Goal: Task Accomplishment & Management: Manage account settings

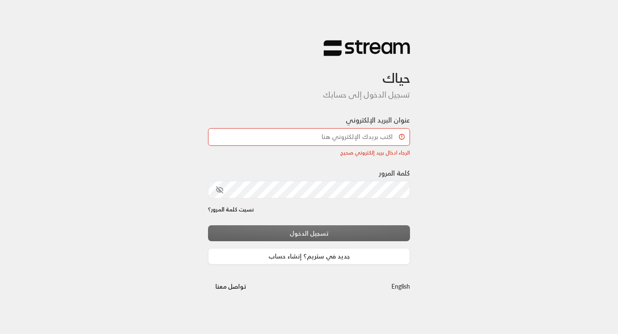
click at [361, 132] on input "عنوان البريد الإلكتروني" at bounding box center [309, 137] width 202 height 18
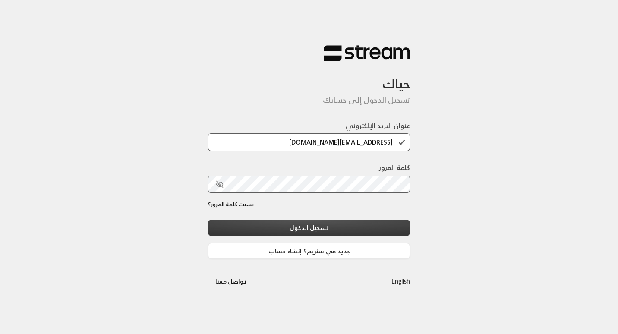
click at [397, 229] on button "تسجيل الدخول" at bounding box center [309, 228] width 202 height 16
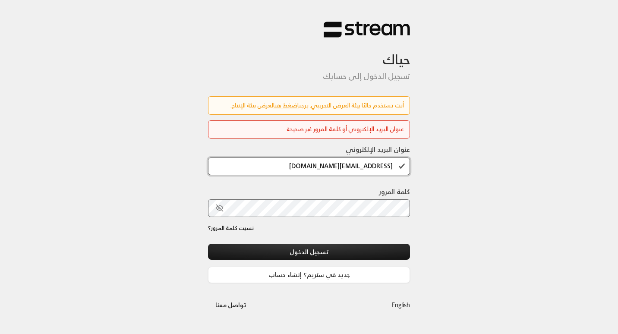
drag, startPoint x: 395, startPoint y: 142, endPoint x: 290, endPoint y: 149, distance: 105.1
click at [290, 149] on div "عنوان البريد الإلكتروني [EMAIL_ADDRESS][DOMAIN_NAME]" at bounding box center [309, 159] width 202 height 31
click at [488, 146] on div "حياك تسجيل الدخول إلى حسابك أنت تستخدم حاليًا بيئة العرض التجريبي. يرجى اضغط هن…" at bounding box center [309, 167] width 618 height 334
click at [397, 164] on input "[EMAIL_ADDRESS][DOMAIN_NAME]" at bounding box center [309, 167] width 202 height 18
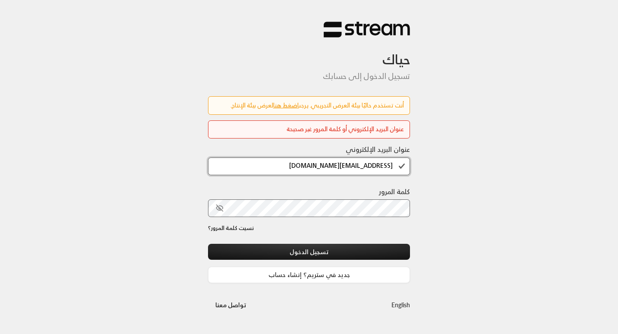
drag, startPoint x: 397, startPoint y: 164, endPoint x: 308, endPoint y: 170, distance: 89.5
click at [308, 170] on input "[EMAIL_ADDRESS][DOMAIN_NAME]" at bounding box center [309, 167] width 202 height 18
click at [208, 244] on button "تسجيل الدخول" at bounding box center [309, 252] width 202 height 16
type input "t"
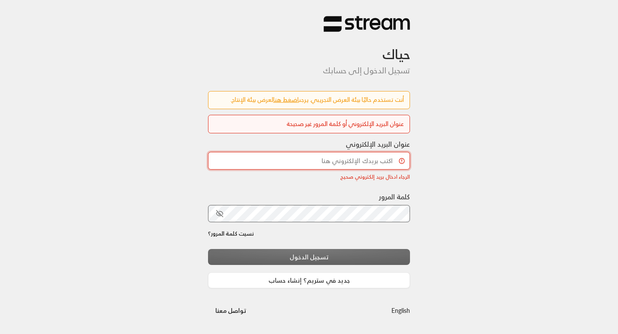
scroll to position [0, 0]
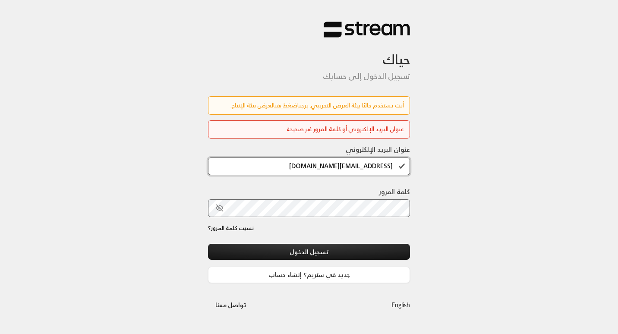
type input "[EMAIL_ADDRESS][DOMAIN_NAME]"
click at [220, 211] on icon "toggle password visibility" at bounding box center [220, 208] width 8 height 8
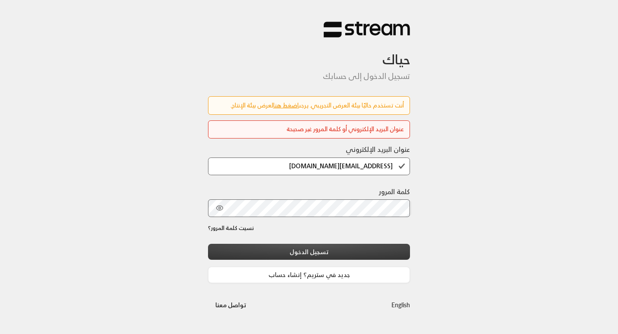
click at [307, 253] on button "تسجيل الدخول" at bounding box center [309, 252] width 202 height 16
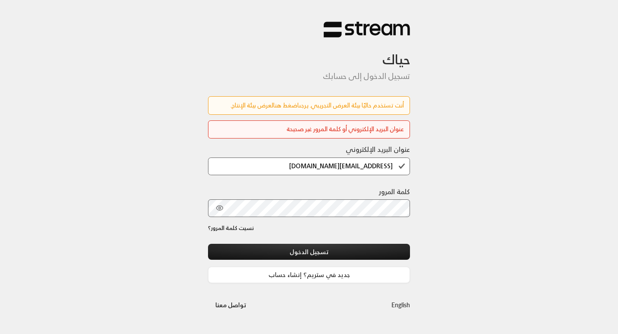
click at [275, 109] on link "اضغط هنا" at bounding box center [286, 105] width 26 height 11
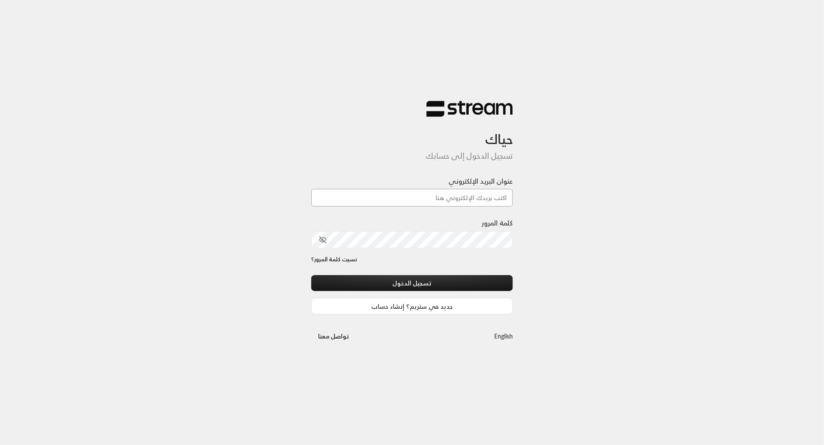
drag, startPoint x: 0, startPoint y: 0, endPoint x: 423, endPoint y: 199, distance: 467.2
click at [423, 199] on input "عنوان البريد الإلكتروني" at bounding box center [412, 198] width 202 height 18
type input "[EMAIL_ADDRESS][DOMAIN_NAME]"
click at [498, 285] on button "تسجيل الدخول" at bounding box center [412, 283] width 202 height 16
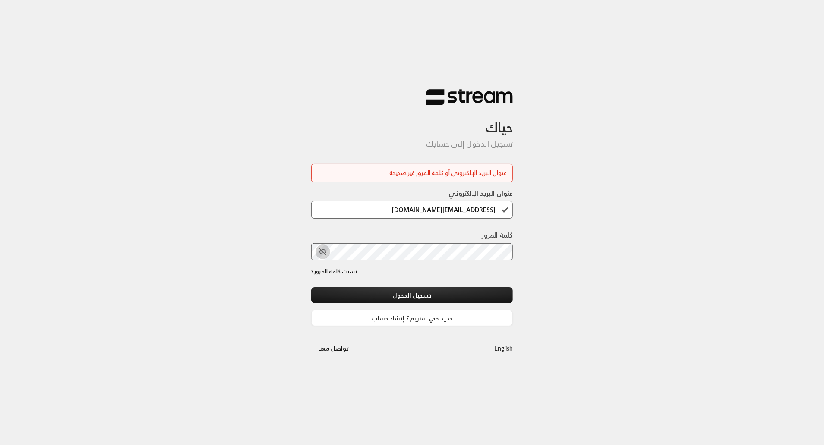
click at [322, 251] on icon "toggle password visibility" at bounding box center [322, 252] width 6 height 6
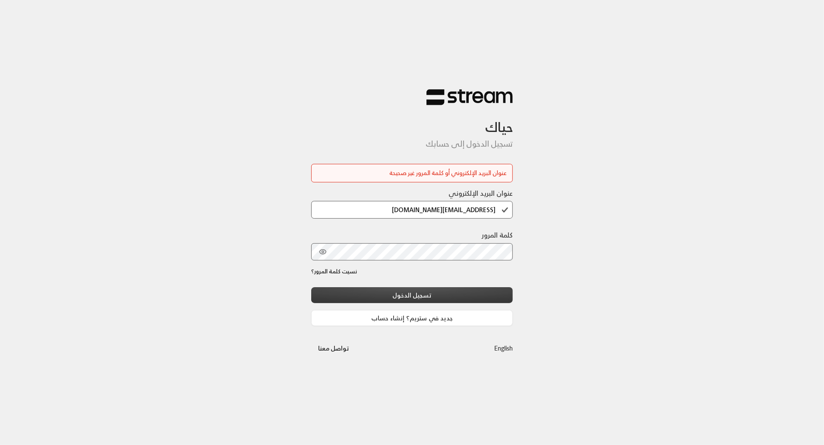
click at [502, 293] on button "تسجيل الدخول" at bounding box center [412, 295] width 202 height 16
click at [438, 295] on button "تسجيل الدخول" at bounding box center [412, 295] width 202 height 16
drag, startPoint x: 502, startPoint y: 211, endPoint x: 413, endPoint y: 211, distance: 88.5
click at [413, 211] on input "[EMAIL_ADDRESS][DOMAIN_NAME]" at bounding box center [412, 210] width 202 height 18
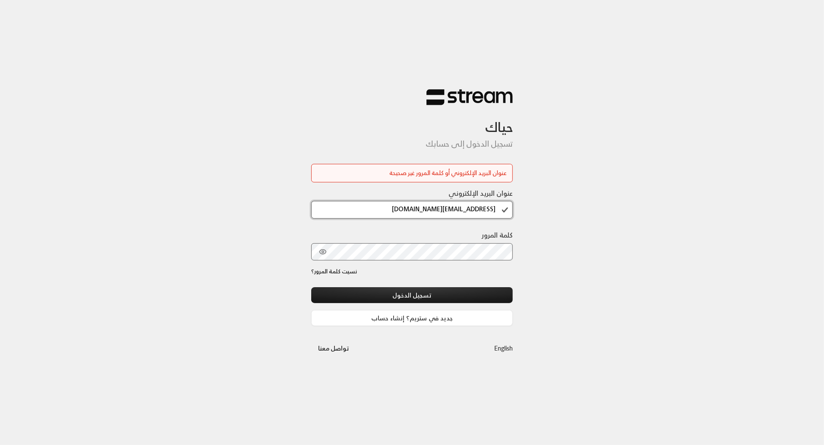
scroll to position [0, 0]
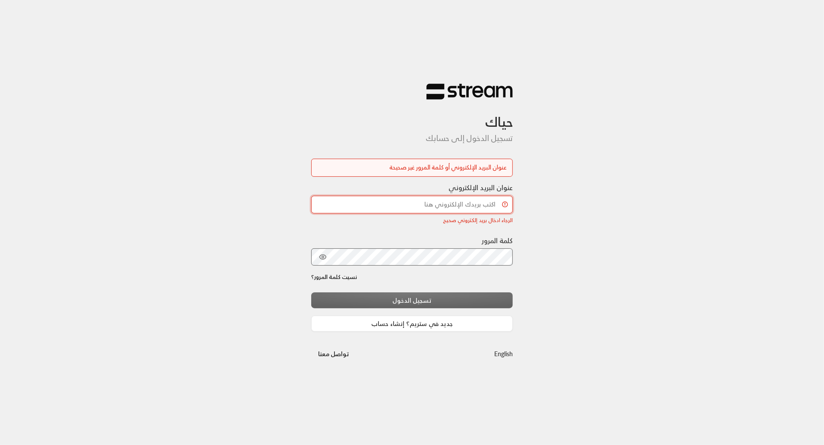
click at [432, 202] on input "عنوان البريد الإلكتروني" at bounding box center [412, 205] width 202 height 18
type input "[EMAIL_ADDRESS][DOMAIN_NAME]"
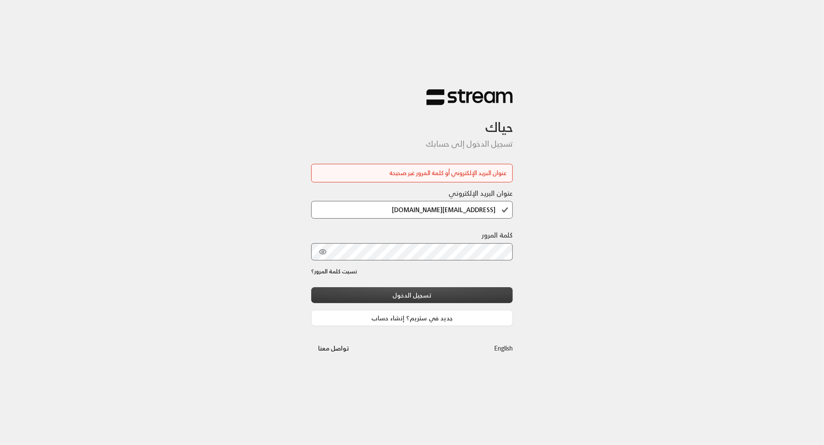
click at [387, 287] on button "تسجيل الدخول" at bounding box center [412, 295] width 202 height 16
click at [547, 255] on div "حياك تسجيل الدخول إلى حسابك عنوان البريد الإلكتروني أو كلمة المرور غير صحيحة عن…" at bounding box center [412, 222] width 824 height 445
click at [498, 293] on button "تسجيل الدخول" at bounding box center [412, 295] width 202 height 16
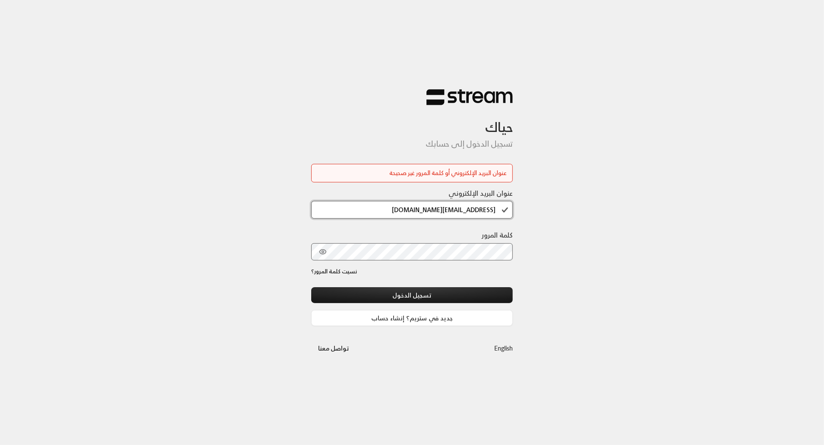
click at [504, 211] on input "[EMAIL_ADDRESS][DOMAIN_NAME]" at bounding box center [412, 210] width 202 height 18
click at [513, 293] on button "تسجيل الدخول" at bounding box center [412, 295] width 202 height 16
drag, startPoint x: 498, startPoint y: 208, endPoint x: 398, endPoint y: 215, distance: 100.8
click at [398, 215] on input "[EMAIL_ADDRESS][DOMAIN_NAME]" at bounding box center [412, 210] width 202 height 18
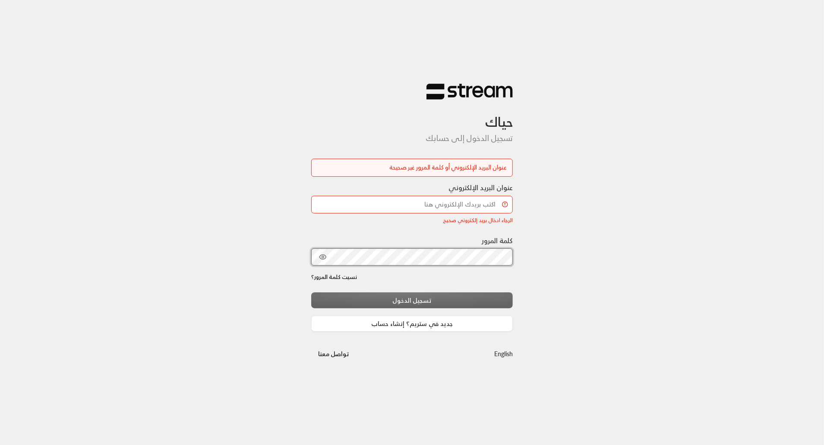
click at [520, 261] on div "حياك تسجيل الدخول إلى حسابك عنوان البريد الإلكتروني أو كلمة المرور غير صحيحة عن…" at bounding box center [412, 222] width 824 height 445
click at [558, 226] on div "حياك تسجيل الدخول إلى حسابك عنوان البريد الإلكتروني أو كلمة المرور غير صحيحة عن…" at bounding box center [412, 222] width 824 height 445
click at [462, 211] on input "عنوان البريد الإلكتروني" at bounding box center [412, 205] width 202 height 18
type input "[EMAIL_ADDRESS][DOMAIN_NAME]"
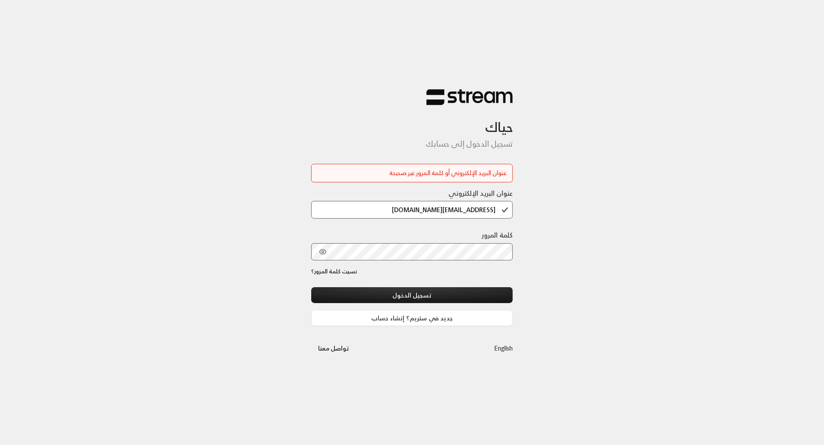
click at [513, 293] on div "حياك تسجيل الدخول إلى حسابك عنوان البريد الإلكتروني أو كلمة المرور غير صحيحة عن…" at bounding box center [412, 223] width 216 height 296
click at [471, 295] on button "تسجيل الدخول" at bounding box center [412, 295] width 202 height 16
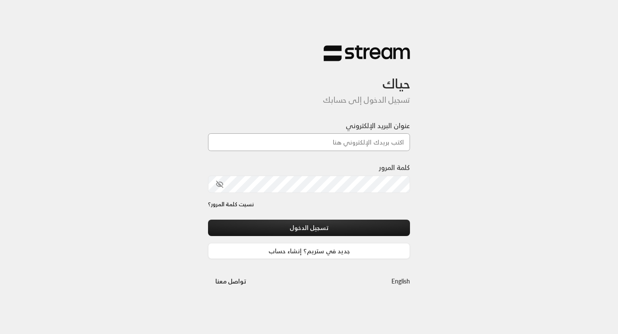
click at [304, 144] on input "عنوان البريد الإلكتروني" at bounding box center [309, 142] width 202 height 18
type input "[EMAIL_ADDRESS][DOMAIN_NAME]"
